Goal: Information Seeking & Learning: Get advice/opinions

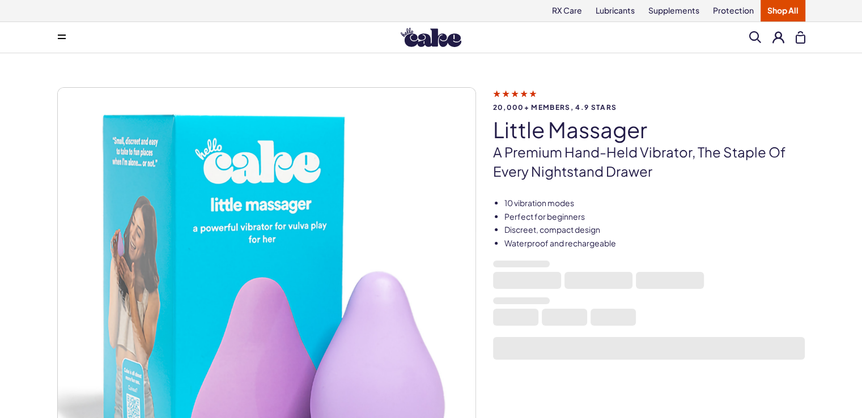
click at [515, 94] on icon at bounding box center [515, 93] width 44 height 12
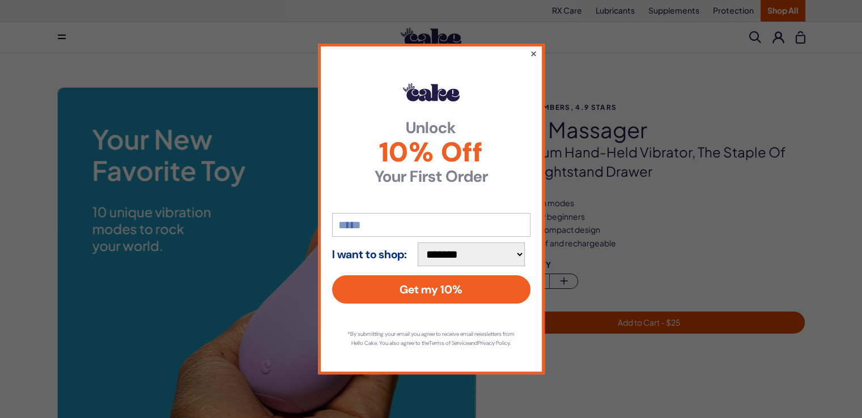
click at [532, 51] on button "×" at bounding box center [532, 53] width 7 height 14
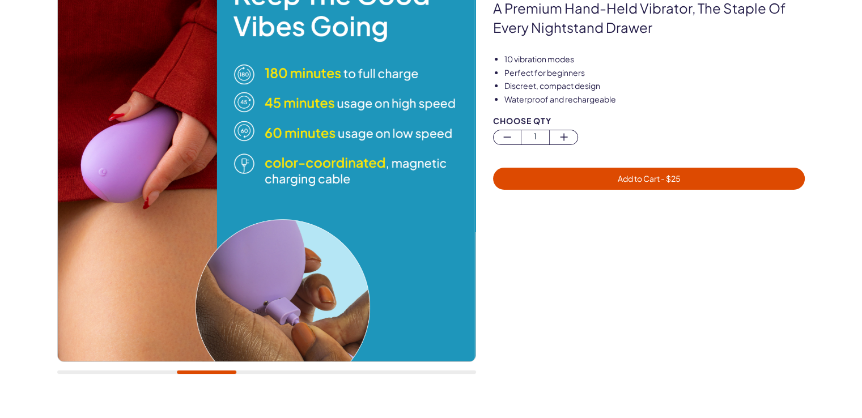
scroll to position [145, 0]
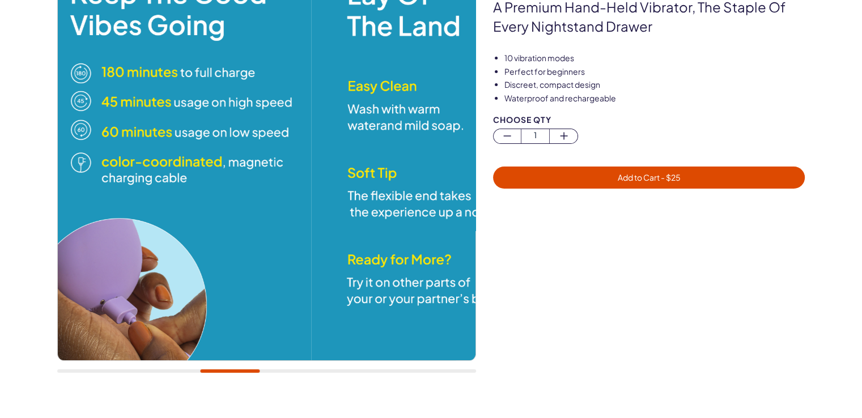
click at [430, 242] on img at bounding box center [521, 152] width 418 height 418
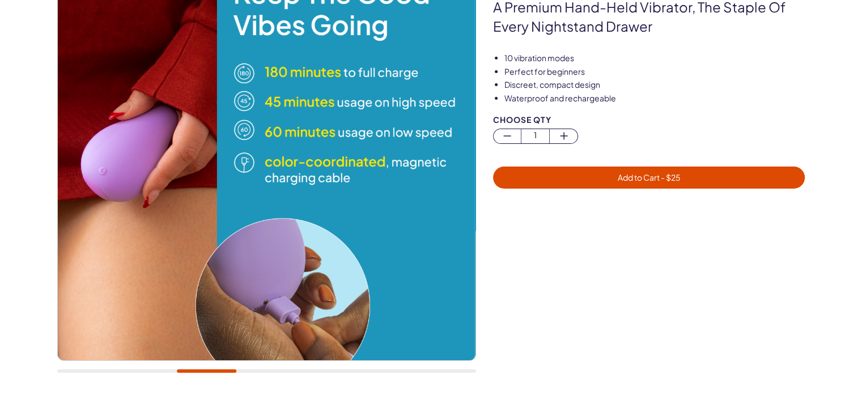
click at [386, 209] on img at bounding box center [266, 152] width 418 height 418
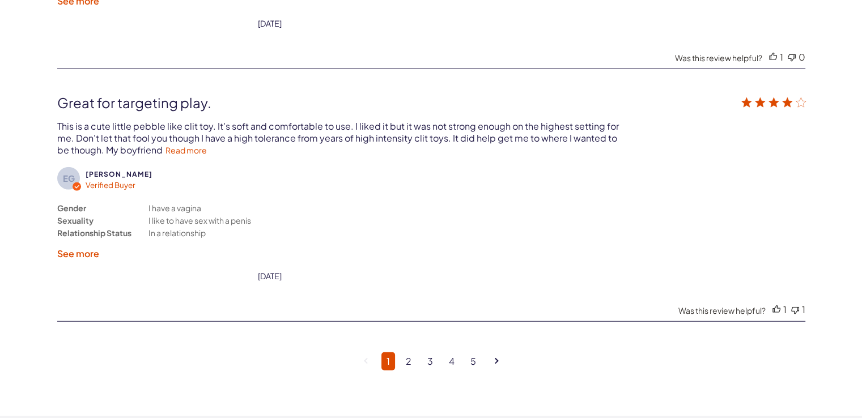
scroll to position [2923, 0]
click at [437, 351] on link "3" at bounding box center [430, 360] width 16 height 18
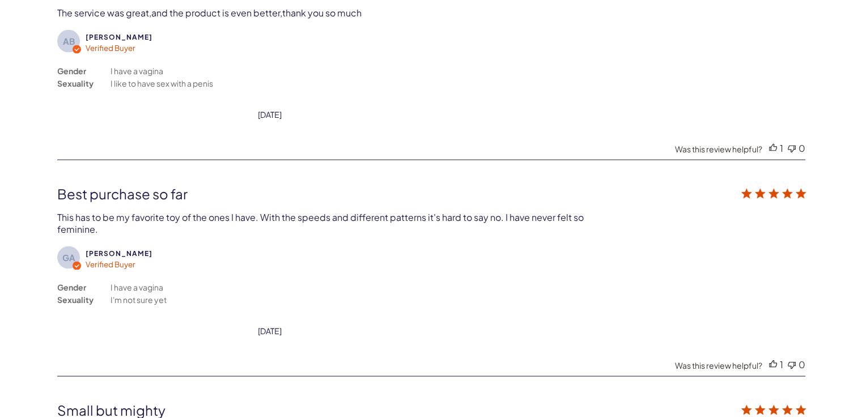
scroll to position [2366, 0]
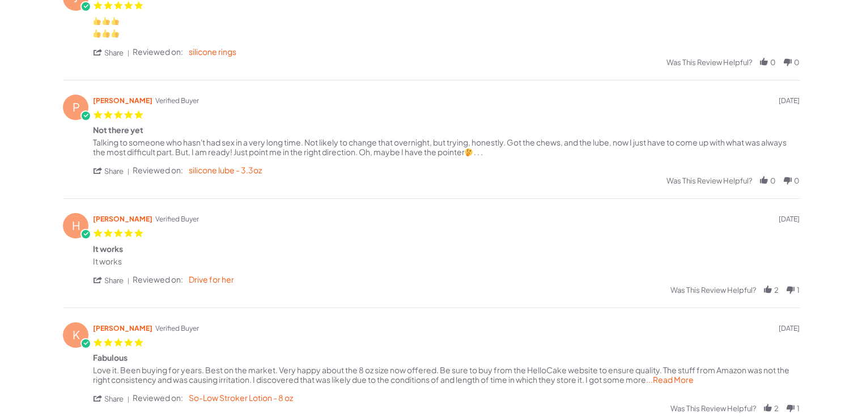
scroll to position [306, 0]
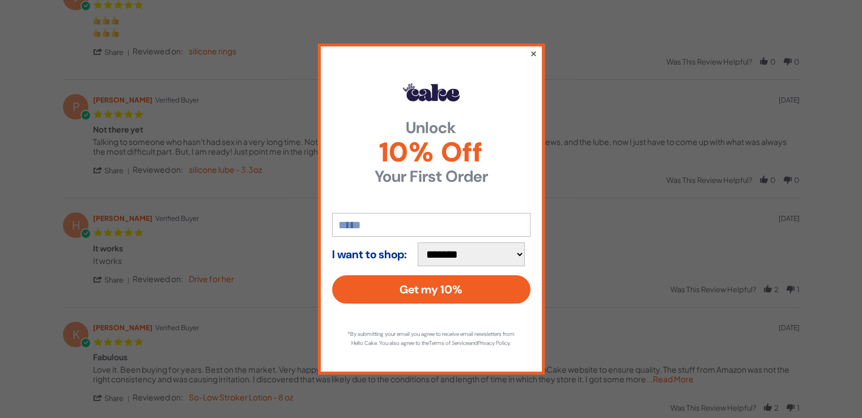
click at [530, 50] on button "×" at bounding box center [532, 53] width 7 height 14
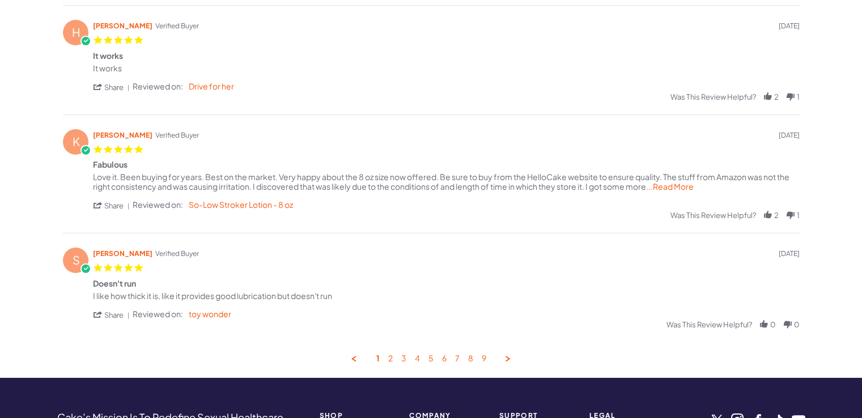
scroll to position [541, 0]
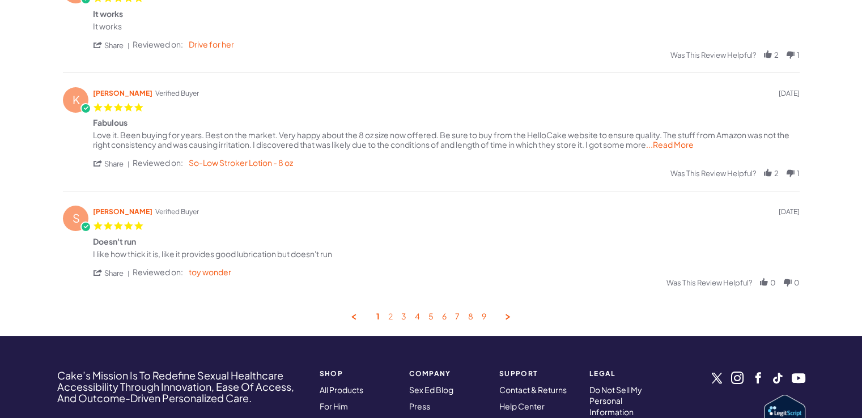
click at [388, 317] on link "2" at bounding box center [390, 317] width 5 height 11
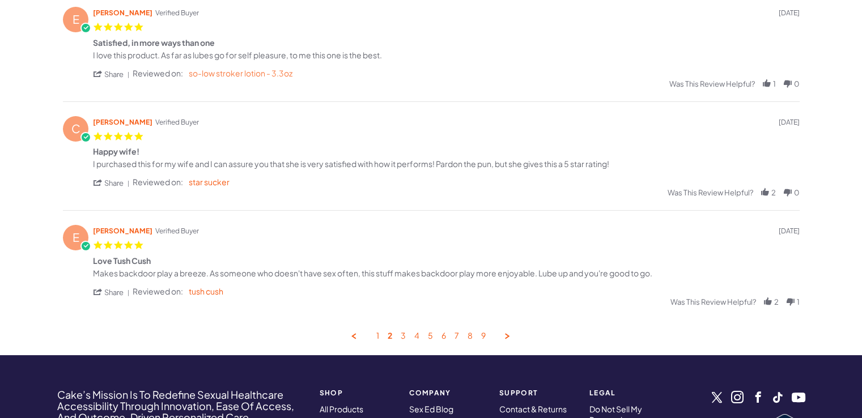
scroll to position [501, 0]
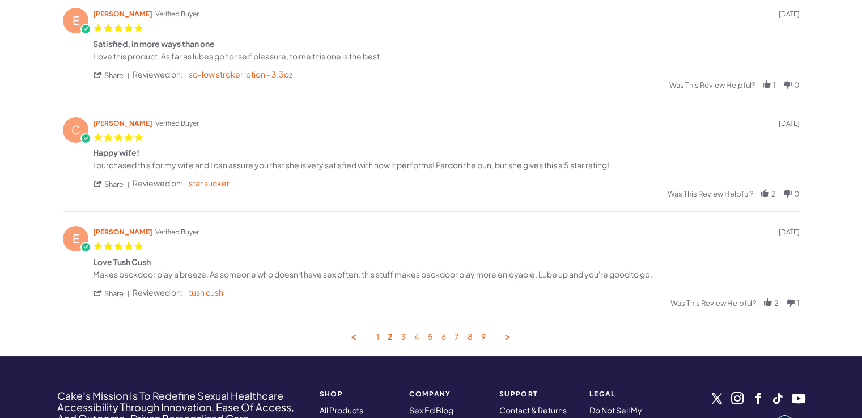
click at [442, 338] on link "6" at bounding box center [443, 337] width 5 height 11
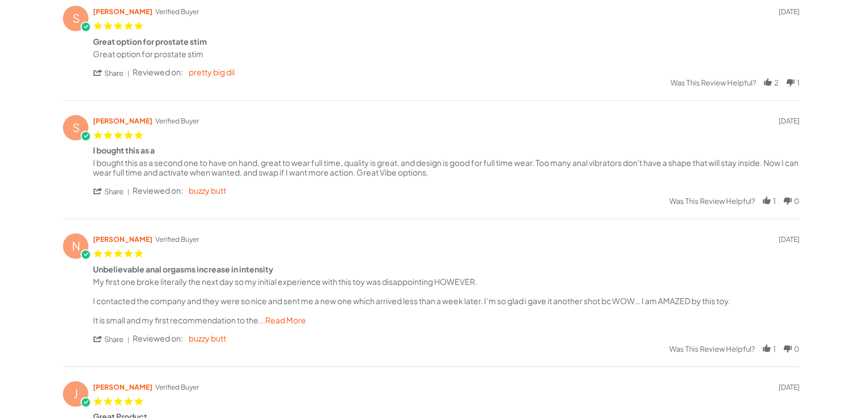
scroll to position [0, 0]
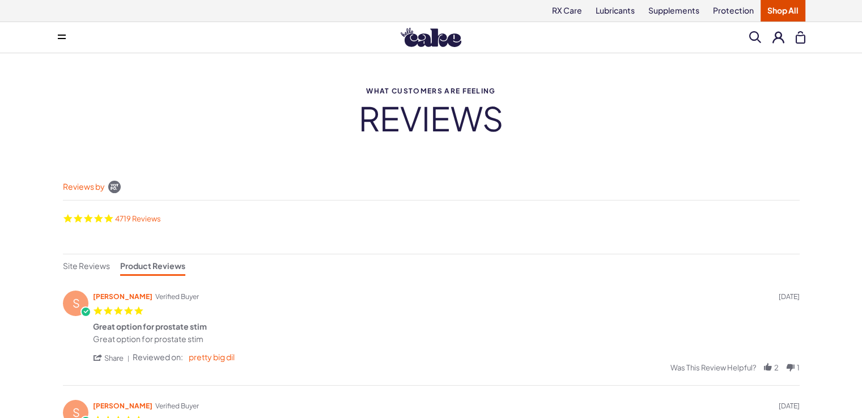
click at [417, 43] on img at bounding box center [431, 37] width 61 height 19
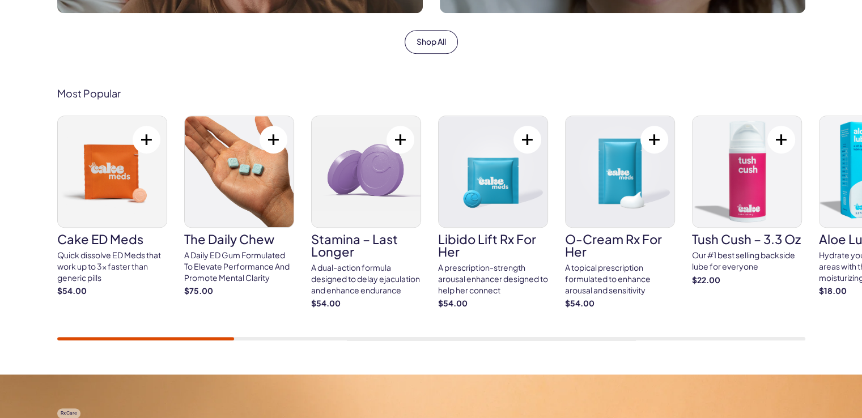
scroll to position [618, 0]
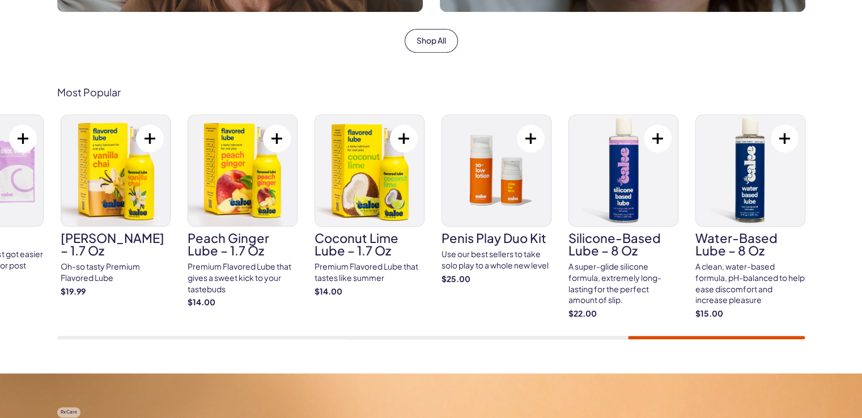
click at [783, 350] on div "Most Popular Cake ED Meds Quick dissolve ED Meds that work up to 3x faster than…" at bounding box center [431, 213] width 862 height 321
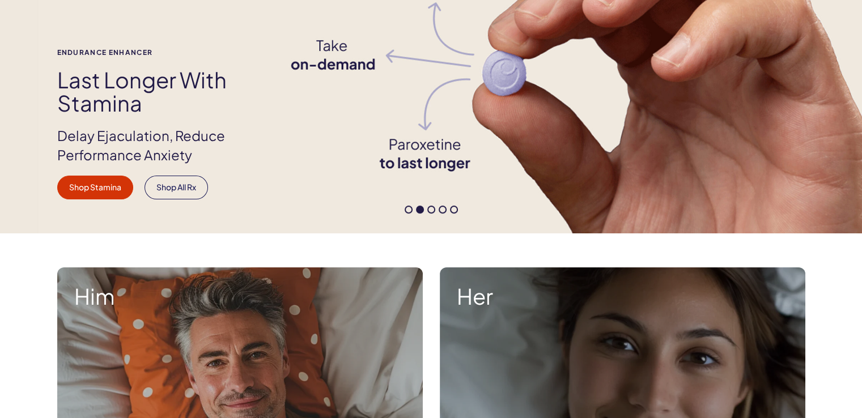
scroll to position [0, 0]
